Goal: Information Seeking & Learning: Learn about a topic

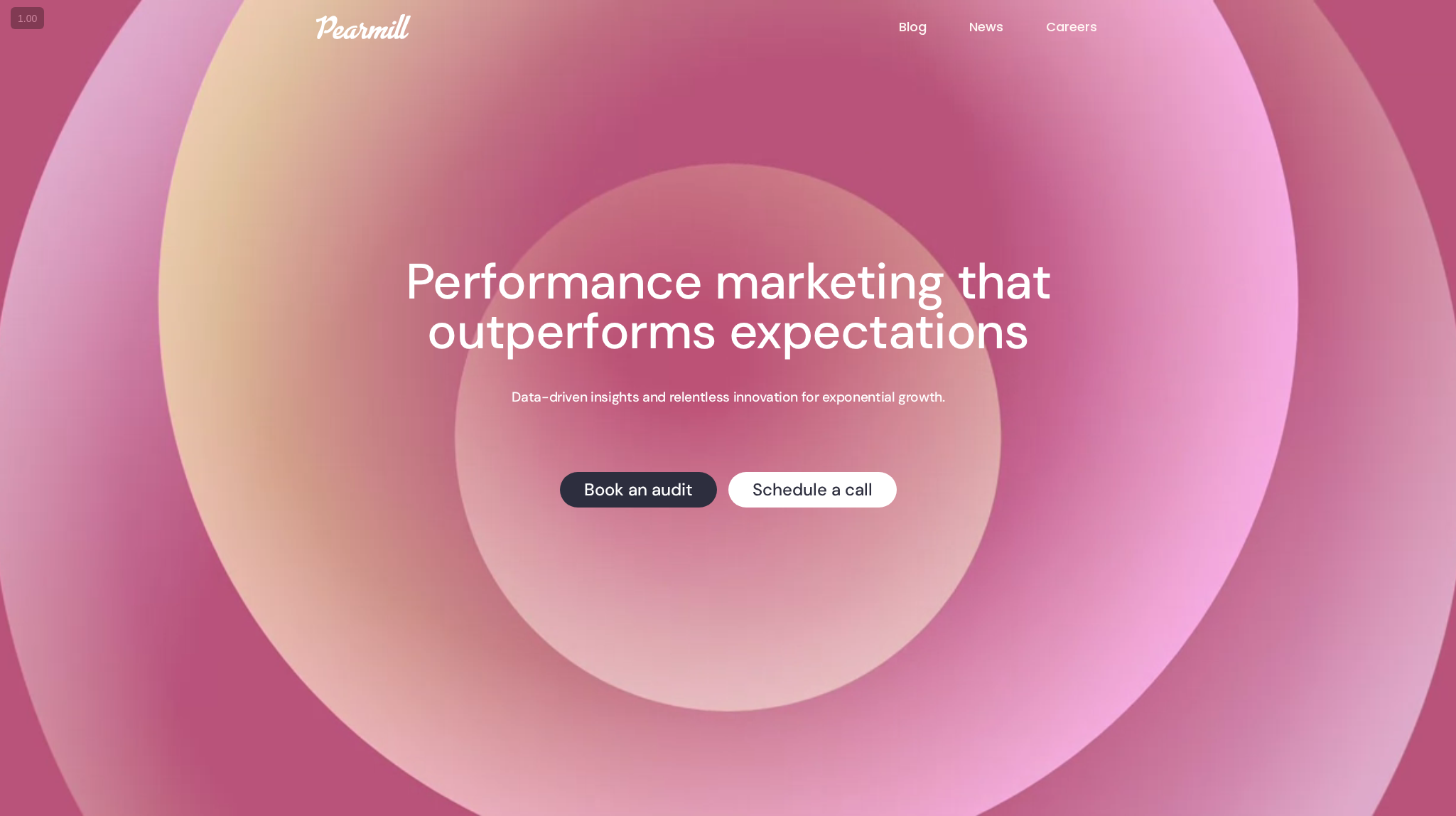
click at [919, 32] on link "Blog" at bounding box center [934, 26] width 71 height 18
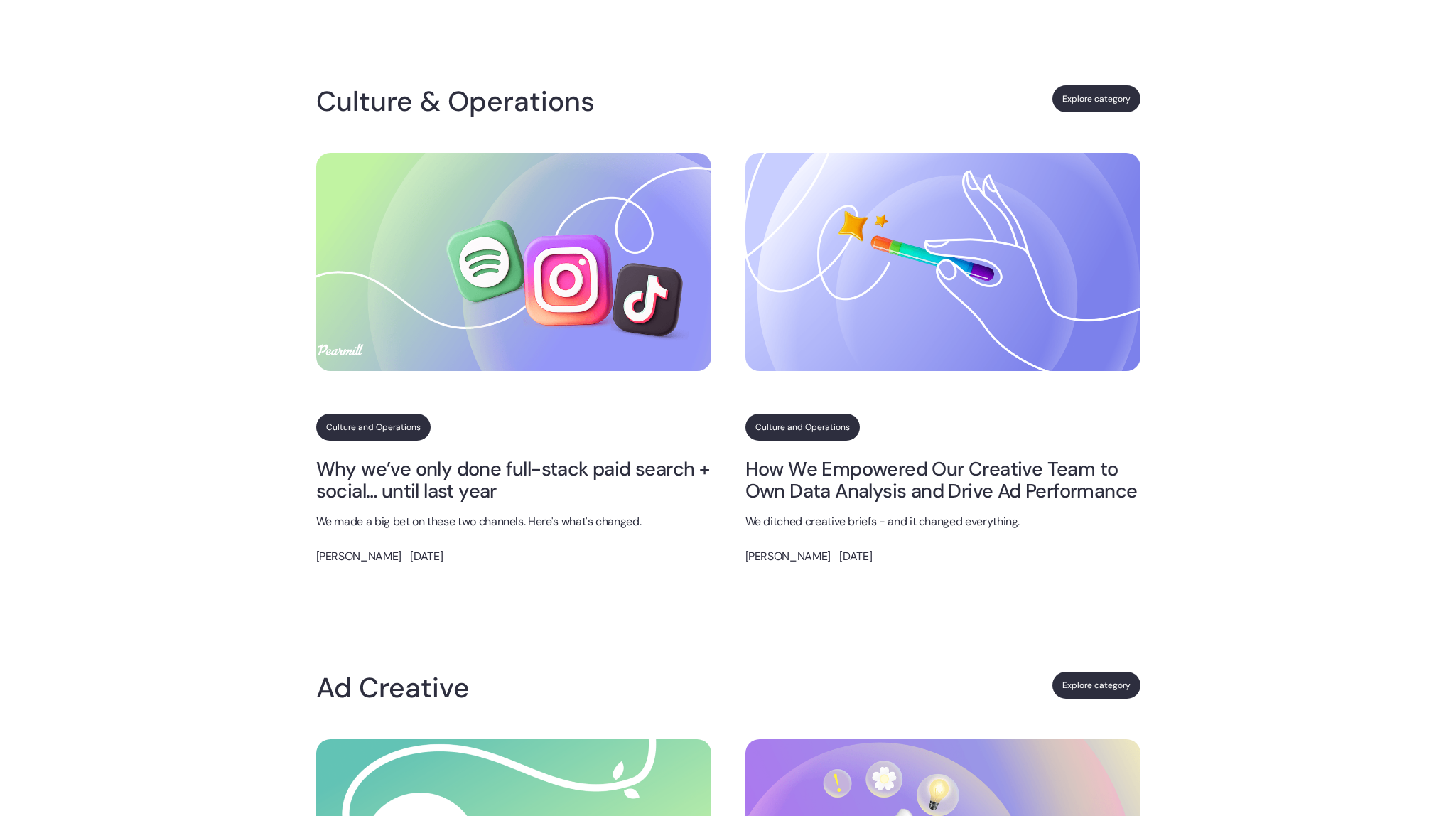
scroll to position [746, 0]
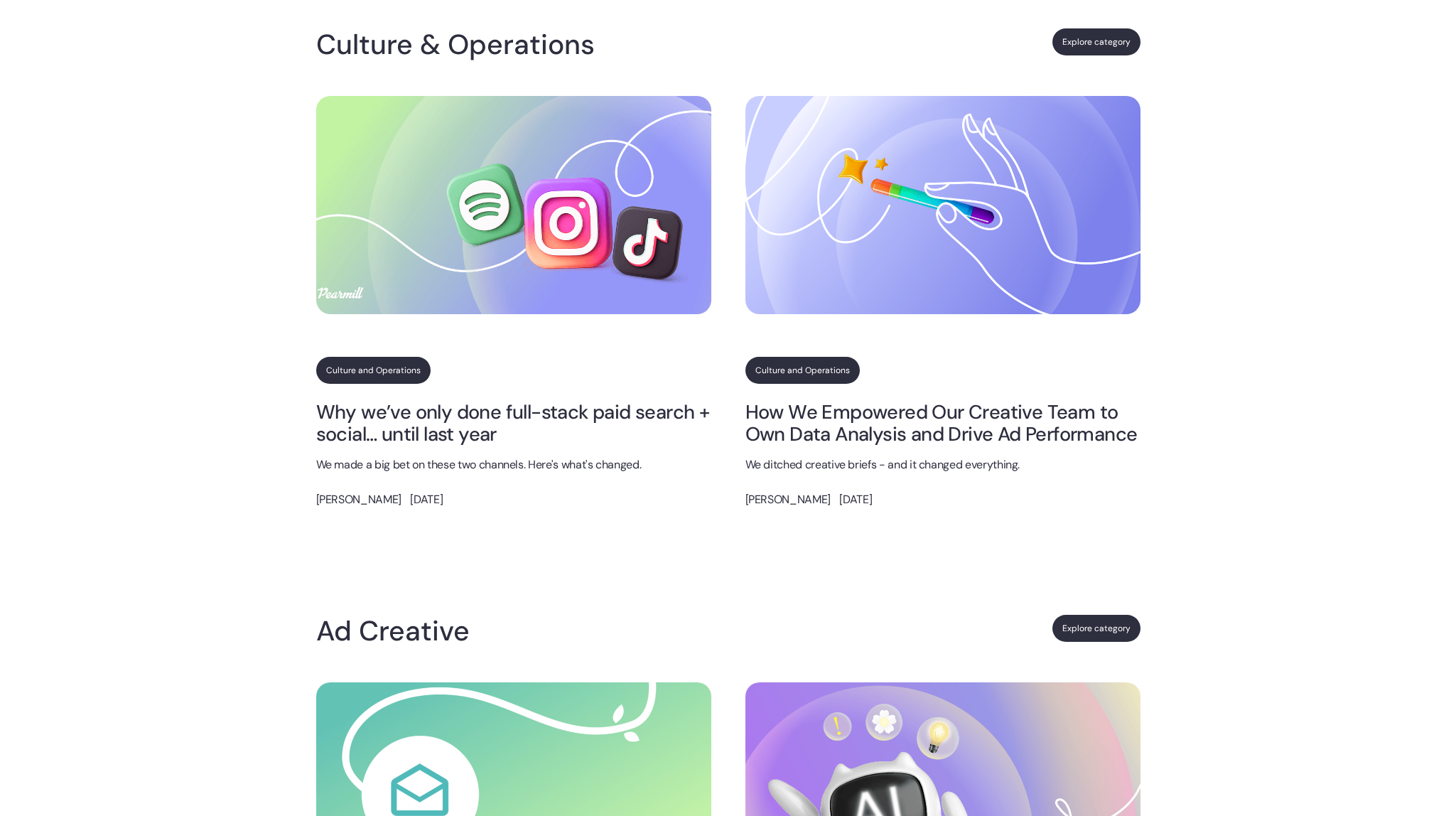
click at [869, 434] on link "How We Empowered Our Creative Team to Own Data Analysis and Drive Ad Performance" at bounding box center [943, 423] width 395 height 45
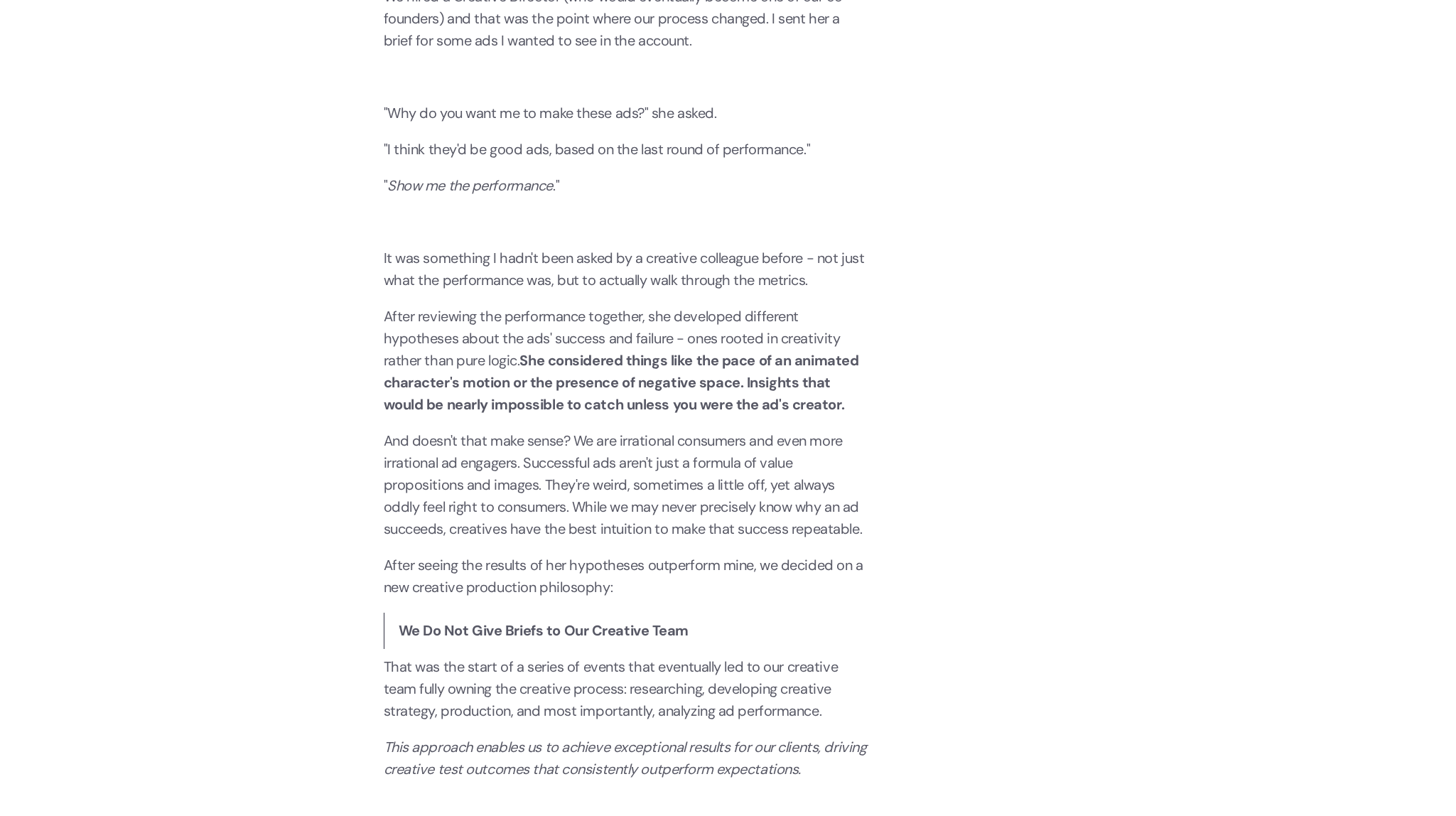
scroll to position [1095, 0]
